Goal: Task Accomplishment & Management: Use online tool/utility

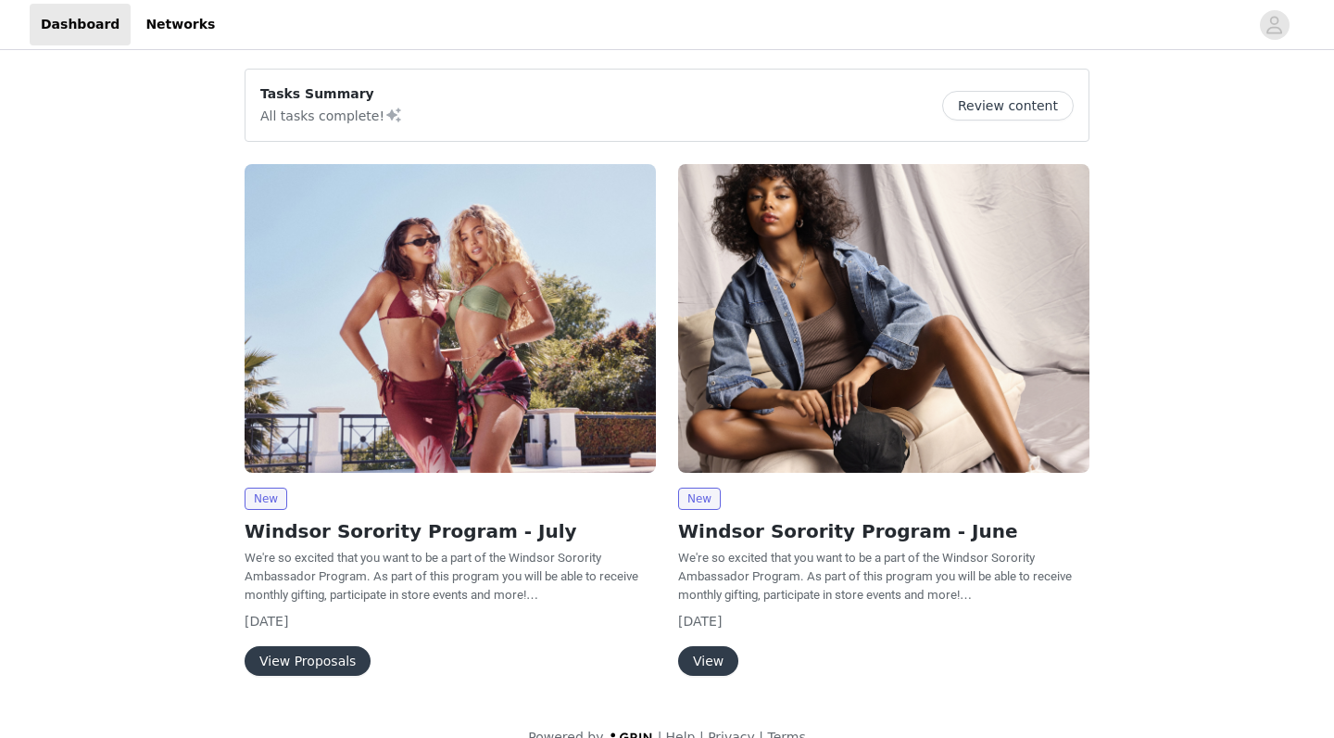
click at [308, 659] on button "View Proposals" at bounding box center [308, 661] width 126 height 30
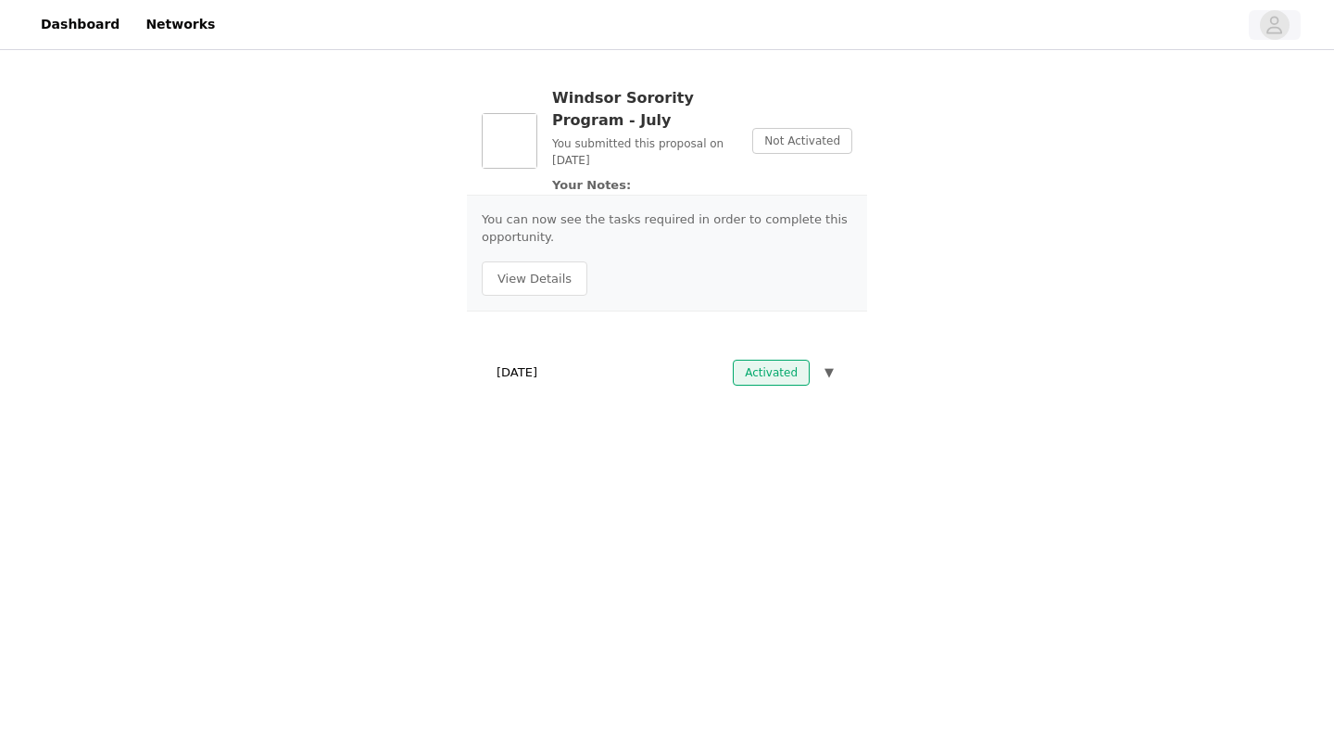
click at [1272, 25] on icon "avatar" at bounding box center [1275, 25] width 18 height 30
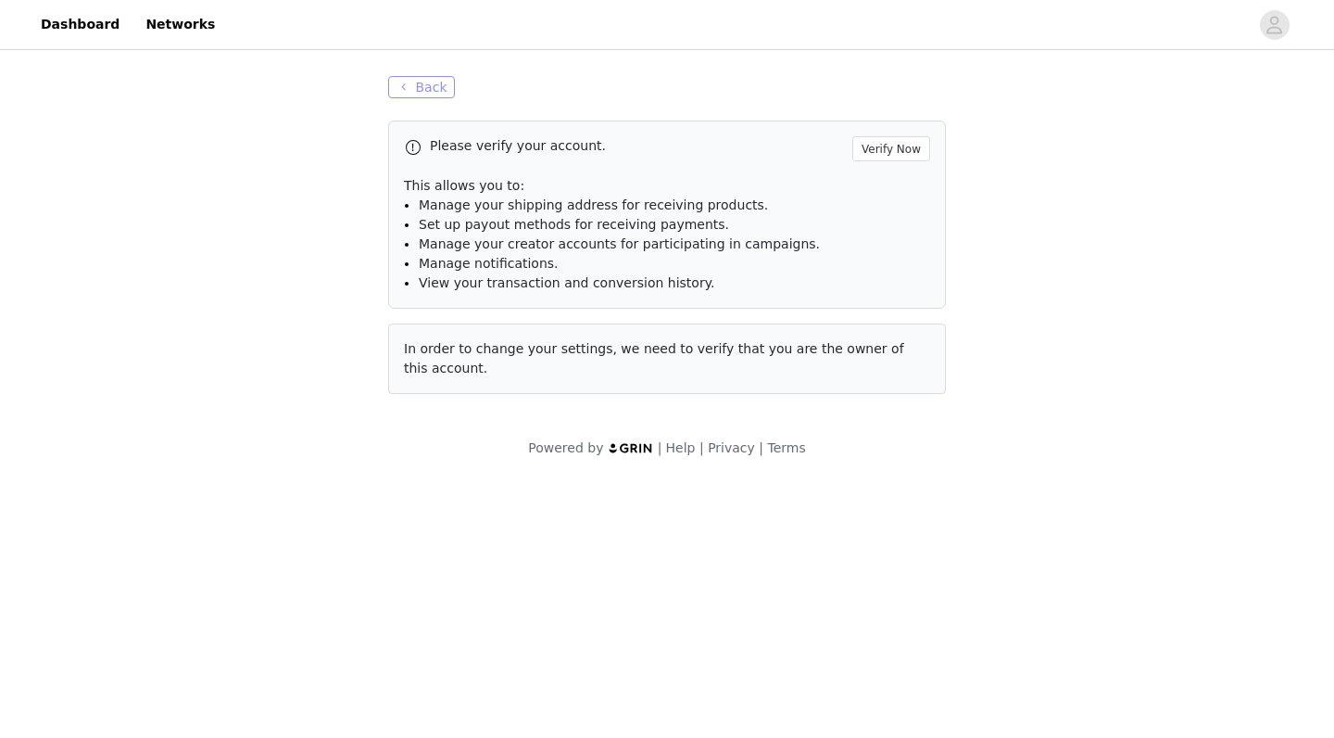
click at [425, 91] on button "Back" at bounding box center [421, 87] width 67 height 22
click at [430, 86] on button "Back" at bounding box center [421, 87] width 67 height 22
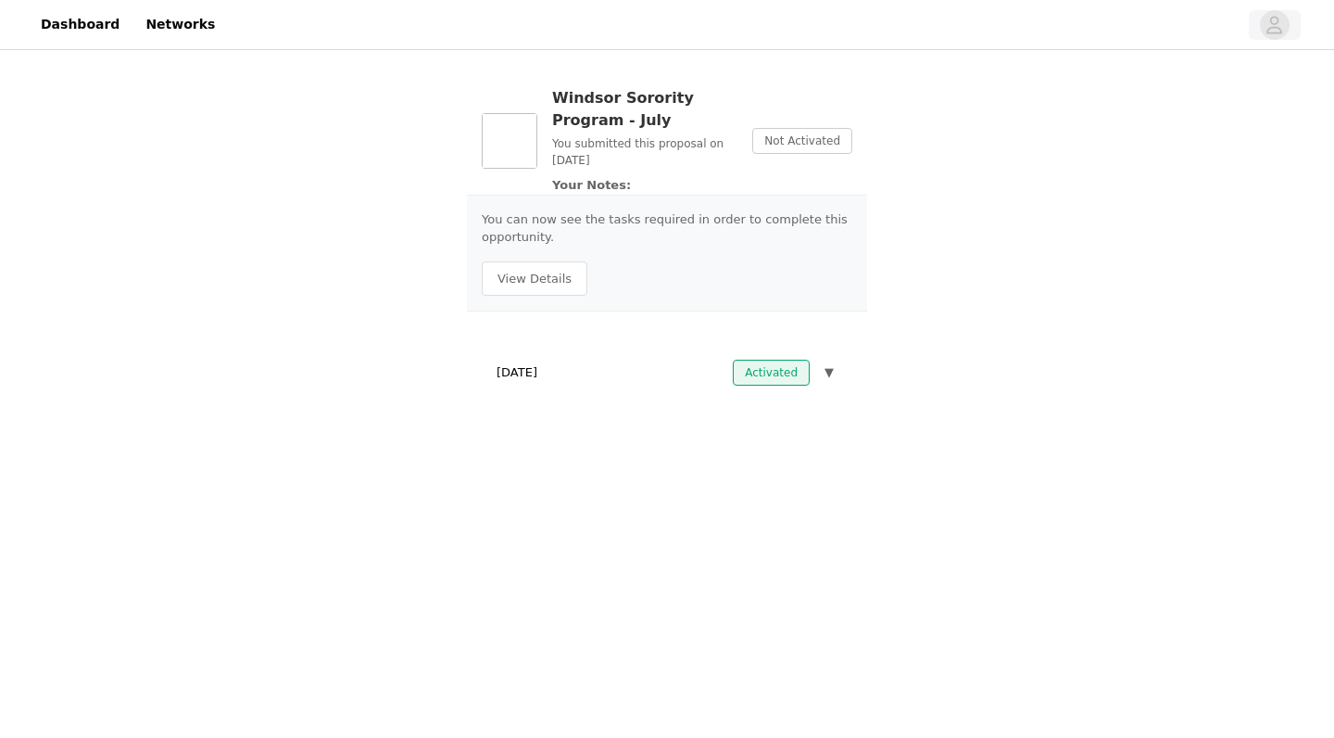
click at [1283, 30] on icon "avatar" at bounding box center [1275, 25] width 18 height 30
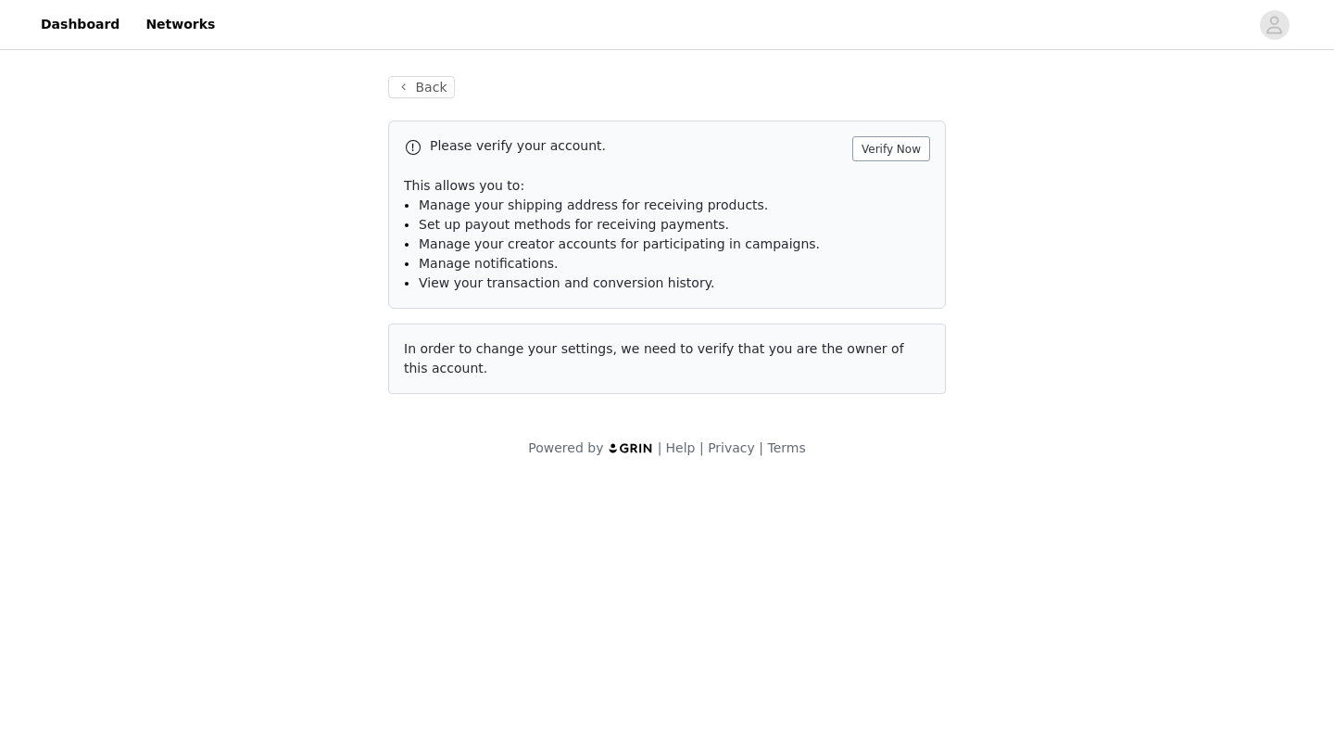
click at [911, 149] on button "Verify Now" at bounding box center [892, 148] width 78 height 25
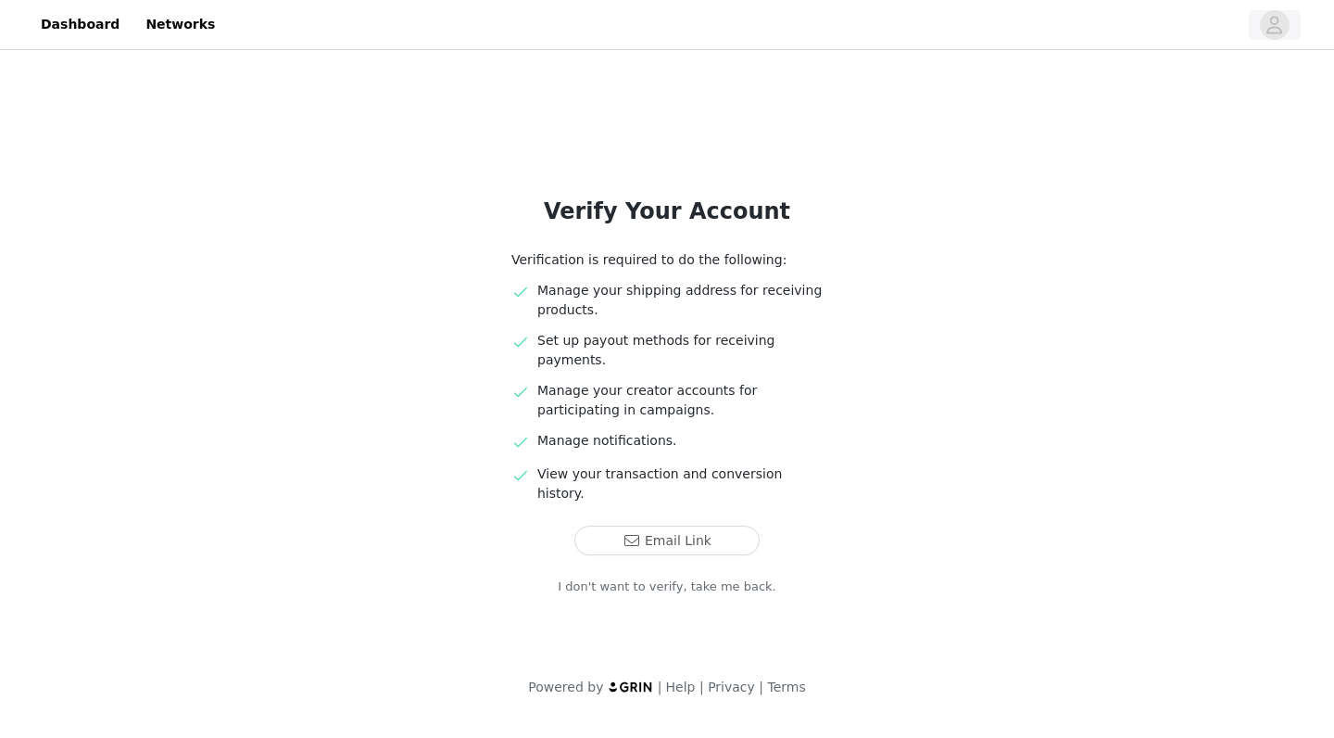
click at [1277, 33] on icon "avatar" at bounding box center [1276, 25] width 16 height 18
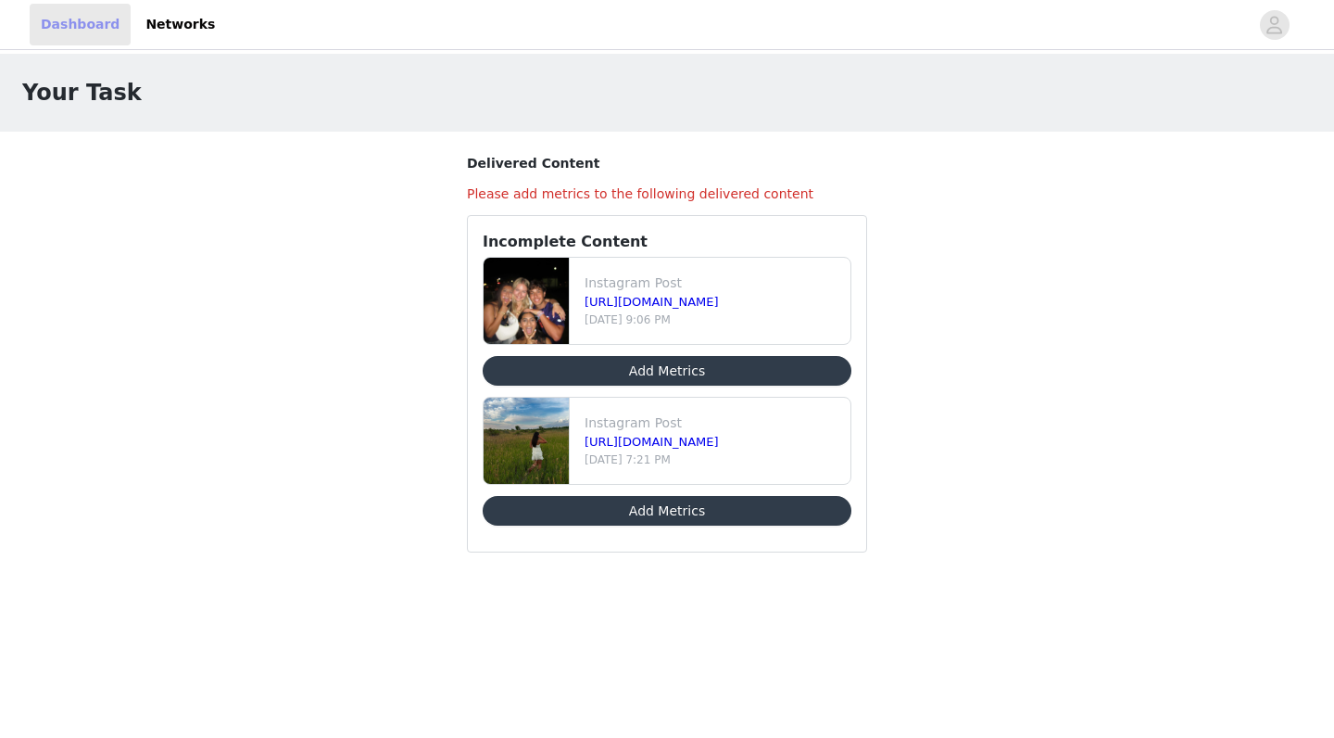
click at [82, 23] on link "Dashboard" at bounding box center [80, 25] width 101 height 42
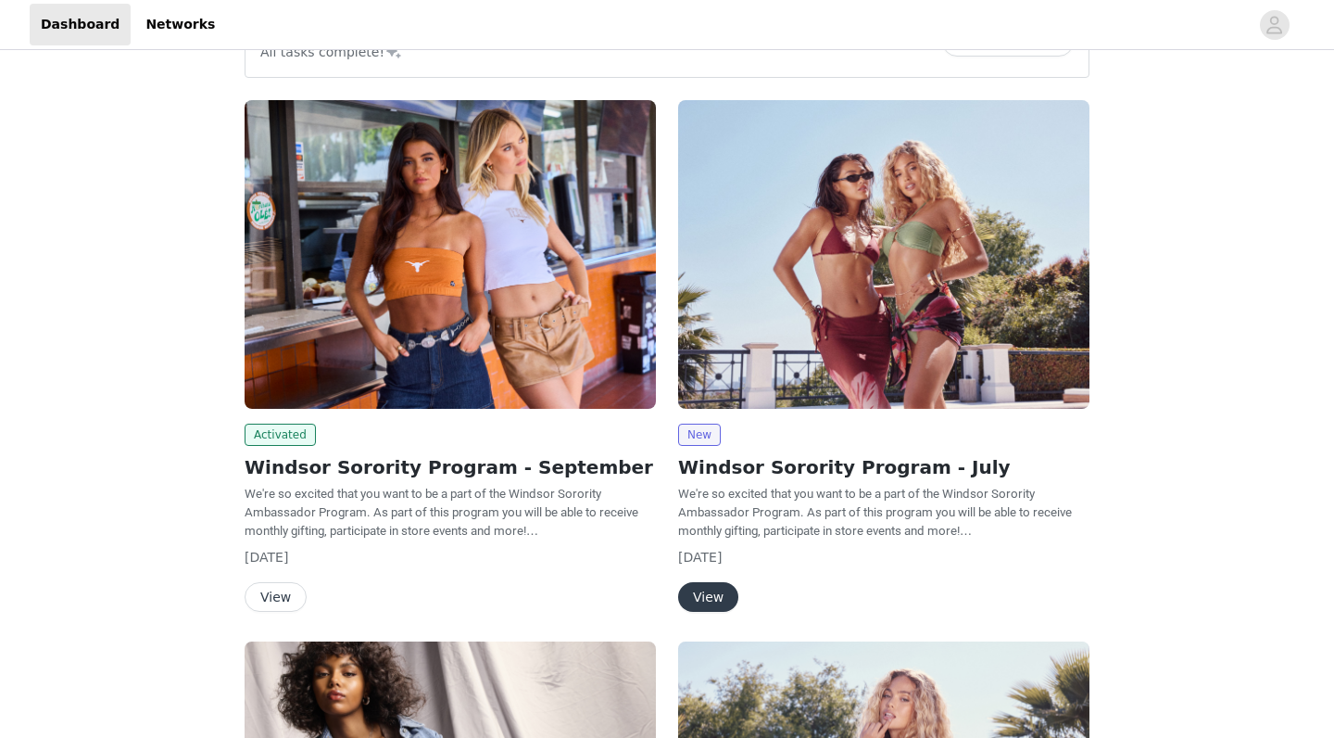
scroll to position [68, 0]
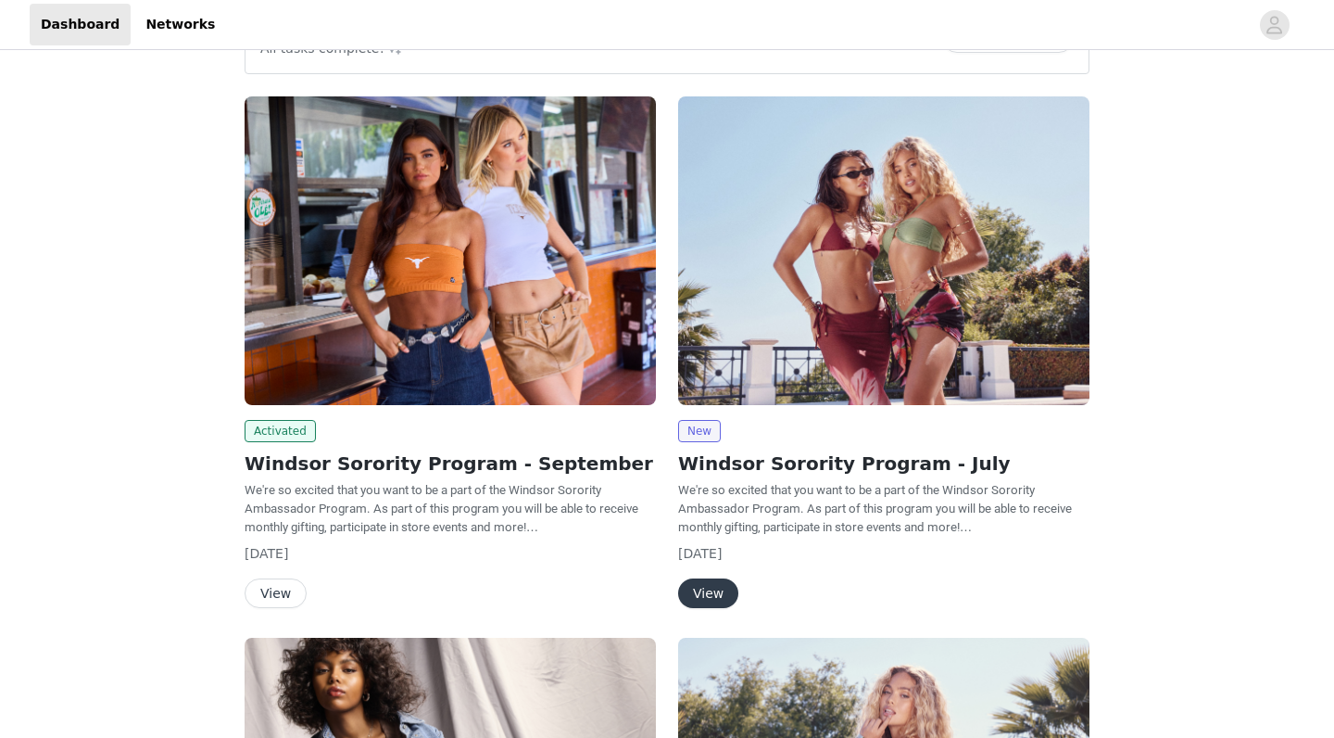
click at [284, 590] on button "View" at bounding box center [276, 593] width 62 height 30
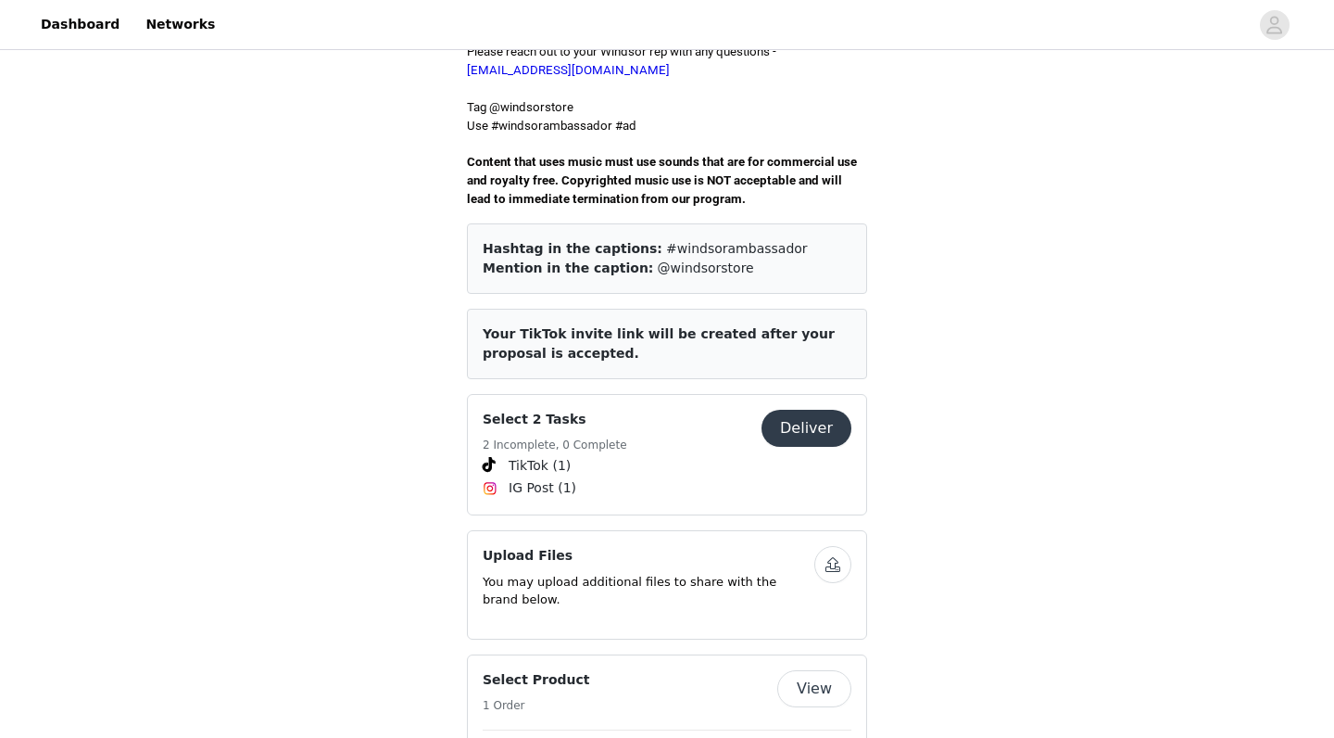
scroll to position [612, 0]
click at [811, 410] on button "Deliver" at bounding box center [807, 428] width 90 height 37
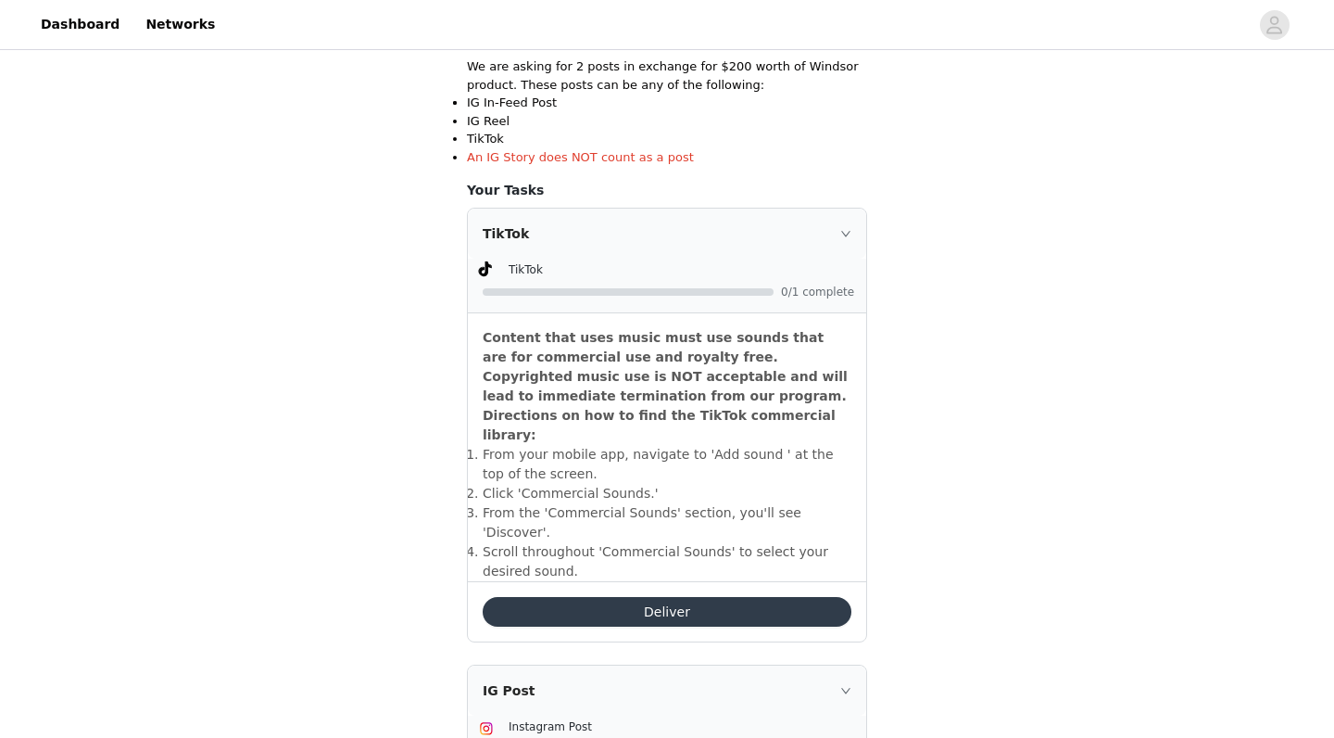
scroll to position [394, 0]
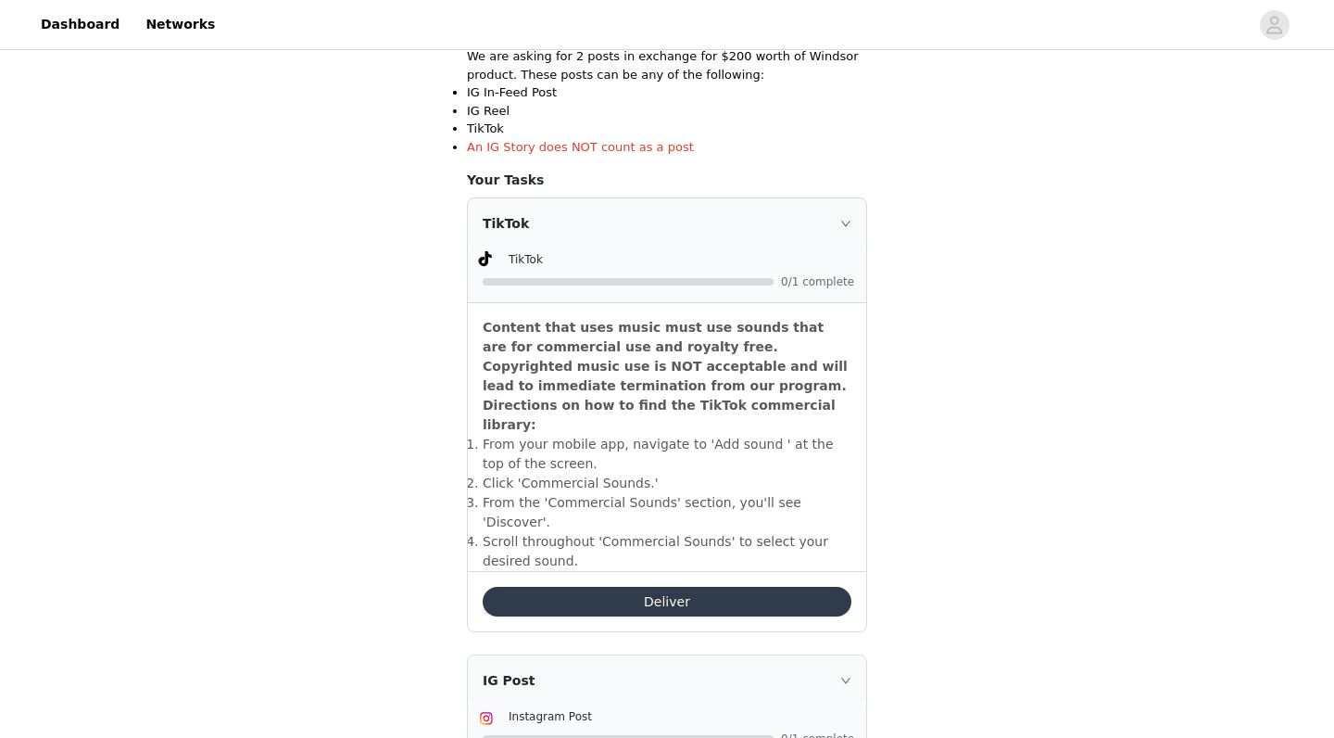
click at [739, 587] on button "Deliver" at bounding box center [667, 602] width 369 height 30
